Goal: Information Seeking & Learning: Learn about a topic

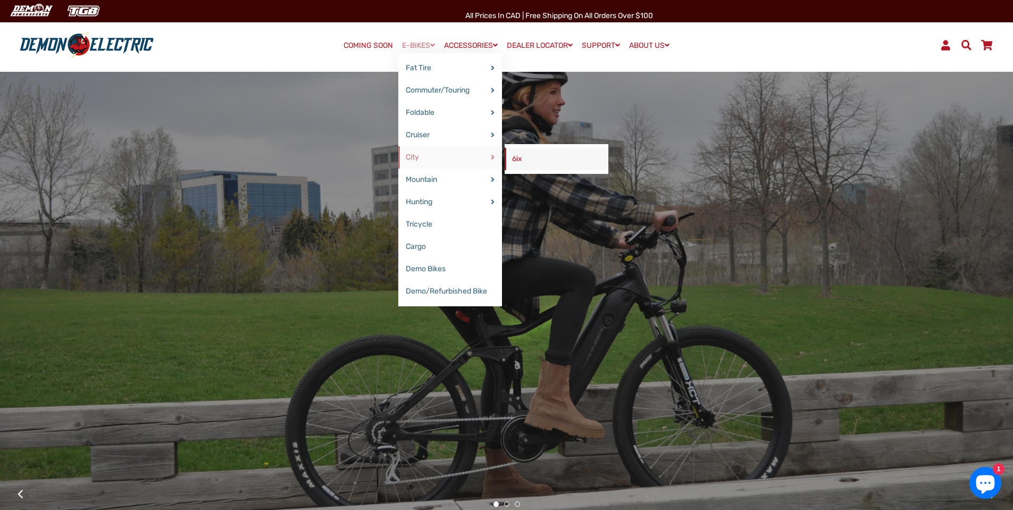
click at [511, 158] on link "6ix" at bounding box center [557, 159] width 104 height 22
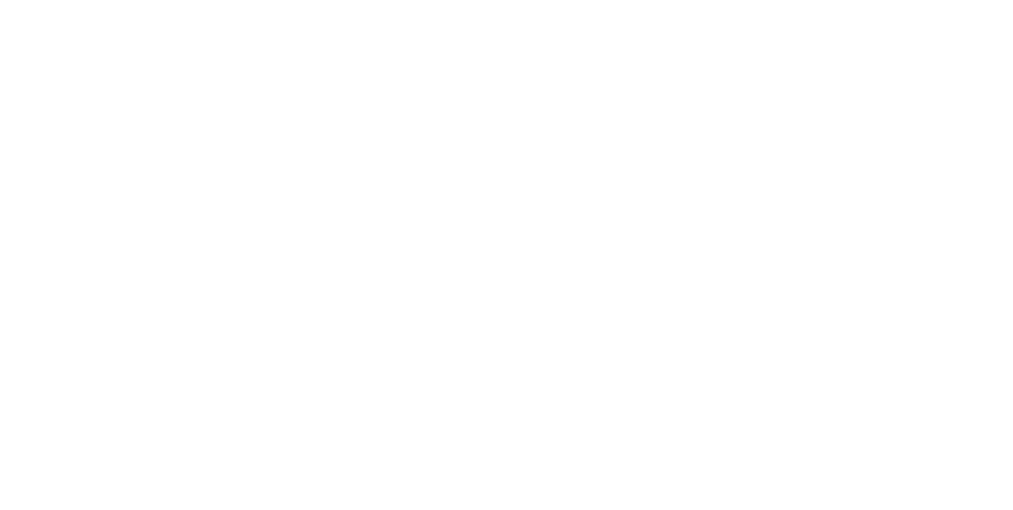
select select "******"
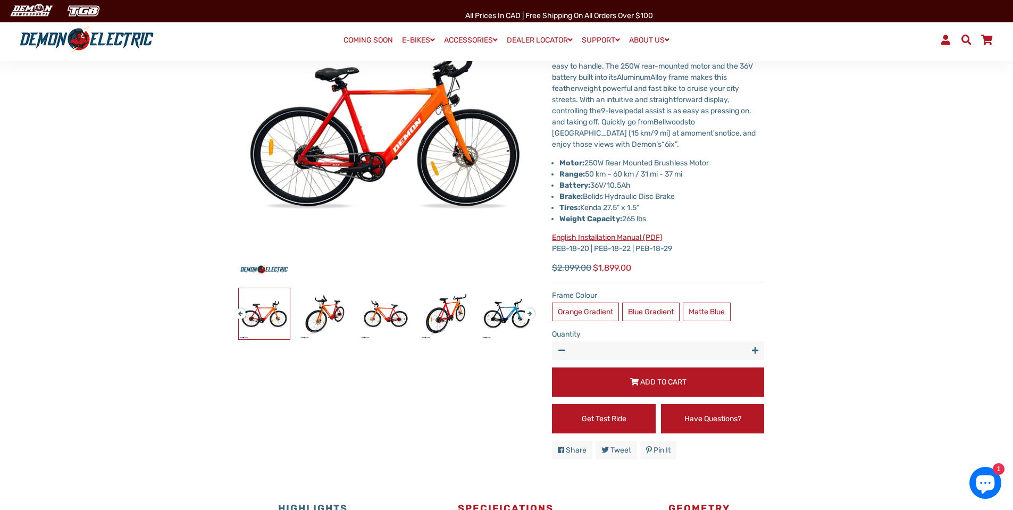
scroll to position [177, 0]
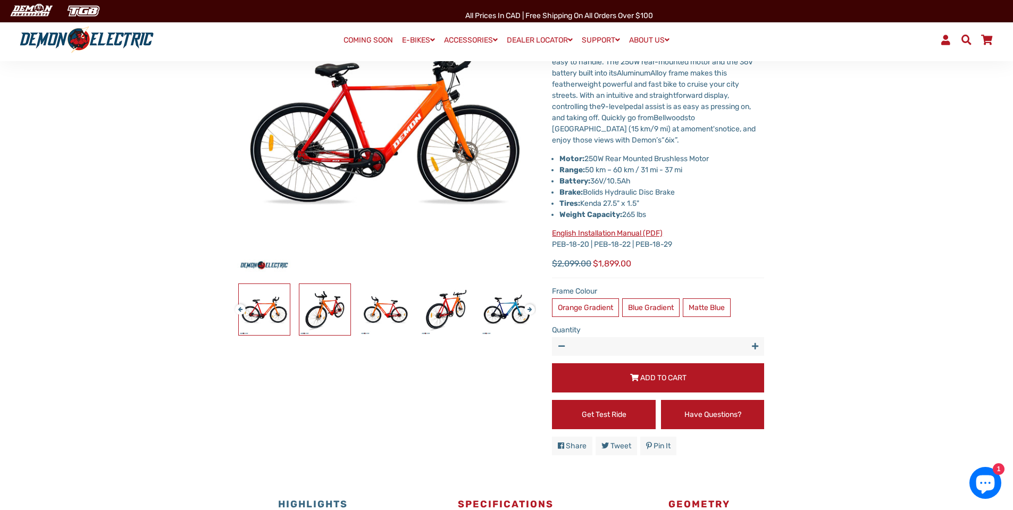
click at [335, 307] on img at bounding box center [324, 309] width 51 height 51
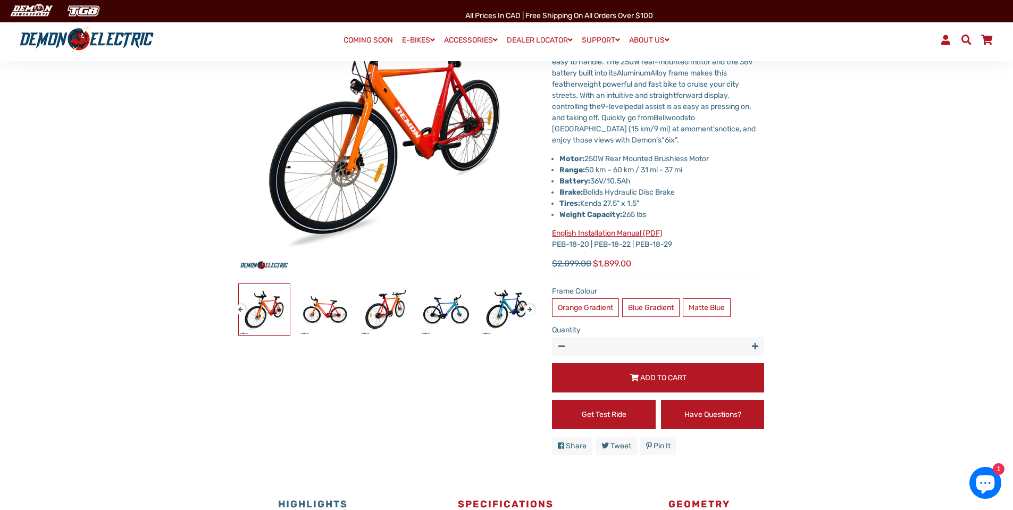
scroll to position [0, 0]
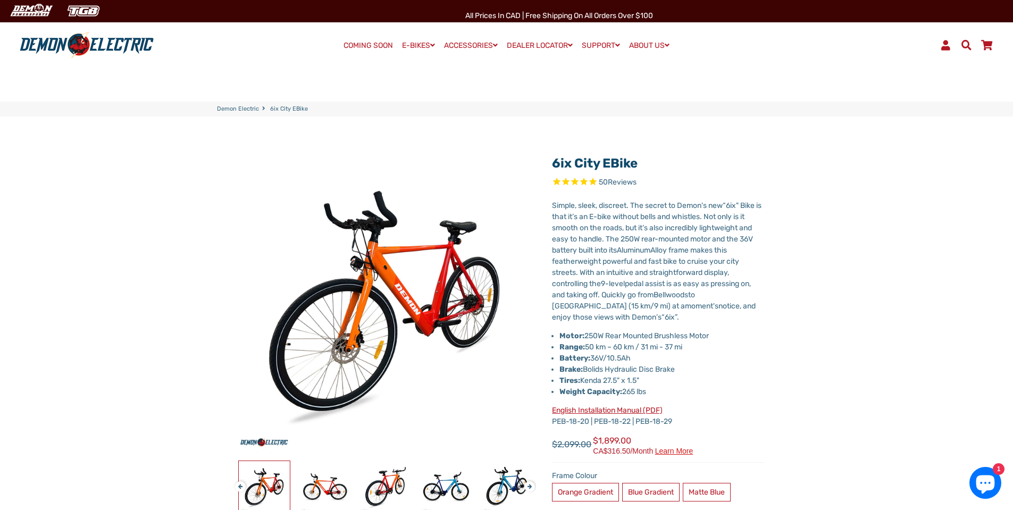
click at [626, 369] on li "Brake: Bolids Hydraulic Disc Brake" at bounding box center [661, 369] width 205 height 11
click at [606, 333] on li "Motor: 250W Rear Mounted Brushless Motor" at bounding box center [661, 335] width 205 height 11
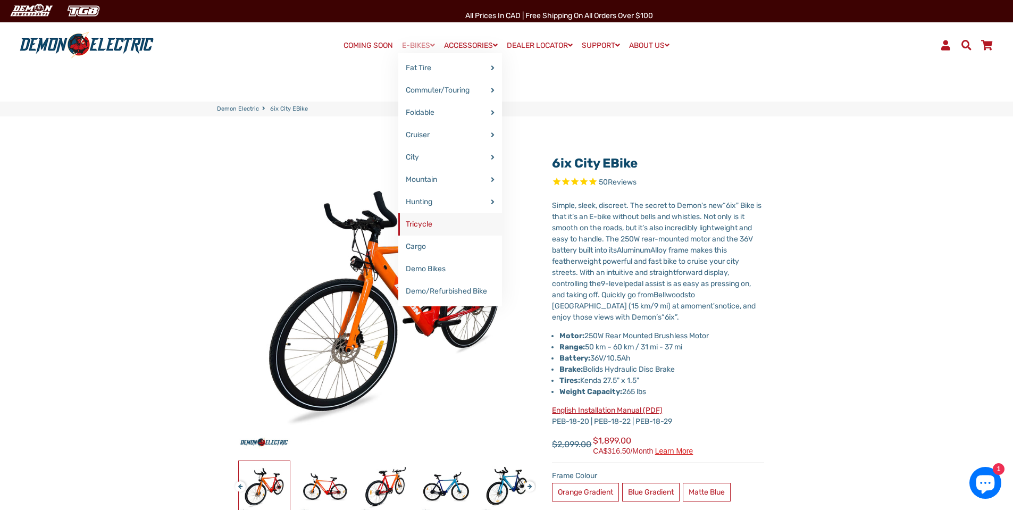
click at [417, 221] on link "Tricycle" at bounding box center [450, 224] width 104 height 22
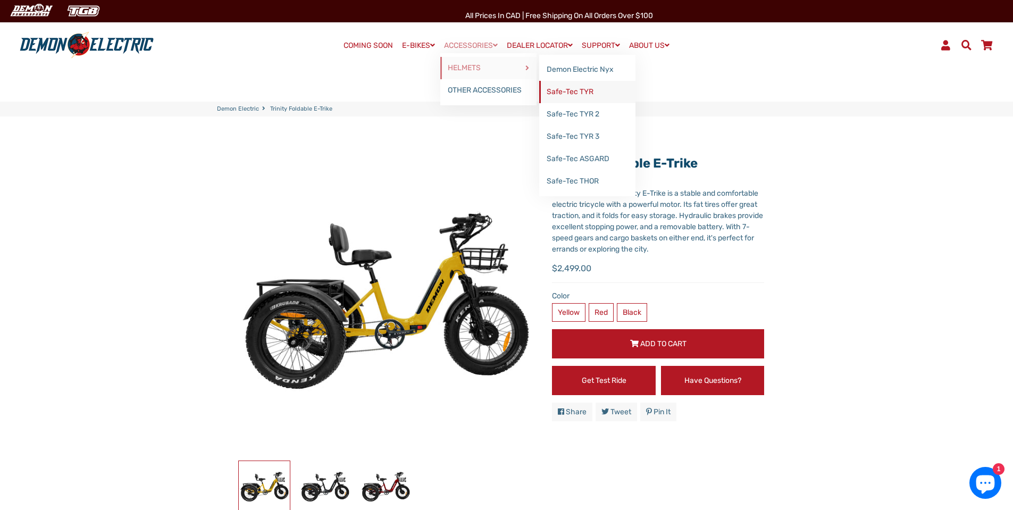
click at [585, 89] on link "Safe-Tec TYR" at bounding box center [587, 92] width 96 height 22
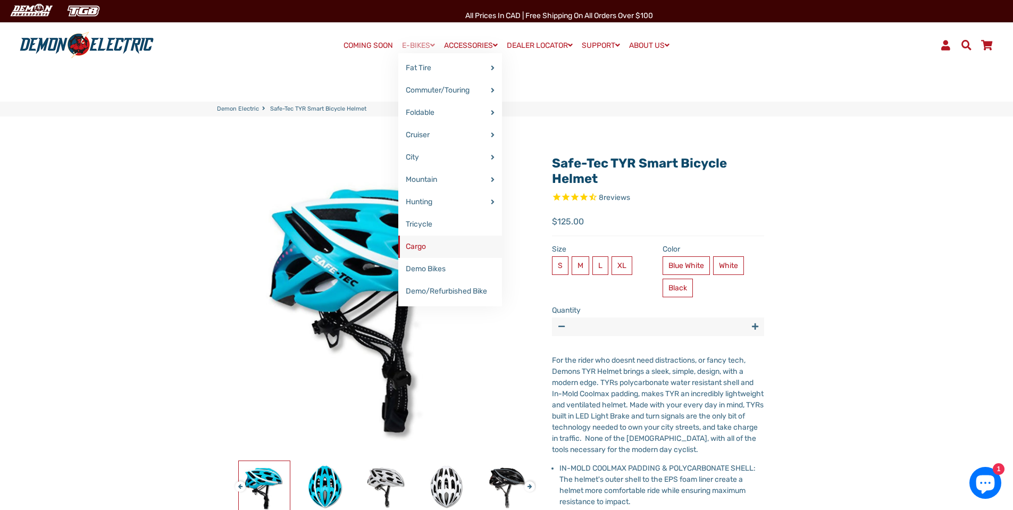
click at [408, 246] on link "Cargo" at bounding box center [450, 247] width 104 height 22
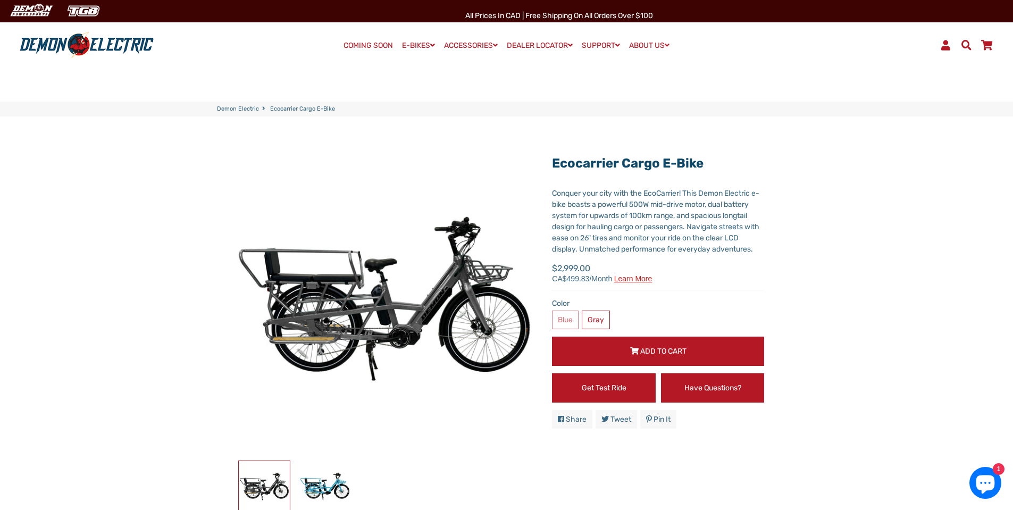
click at [373, 44] on link "COMING SOON" at bounding box center [368, 45] width 57 height 15
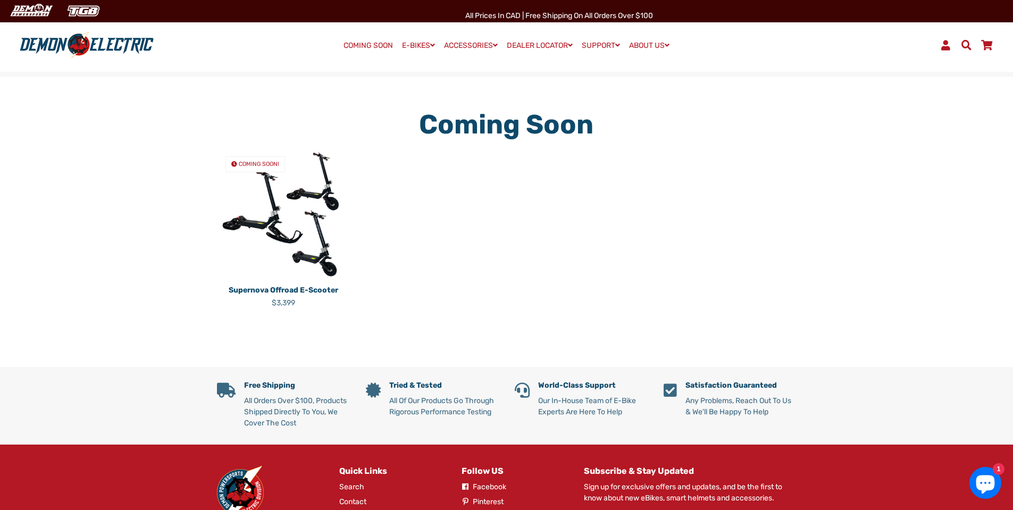
click at [315, 289] on p "Supernova Offroad E-Scooter" at bounding box center [283, 289] width 133 height 11
